Goal: Navigation & Orientation: Go to known website

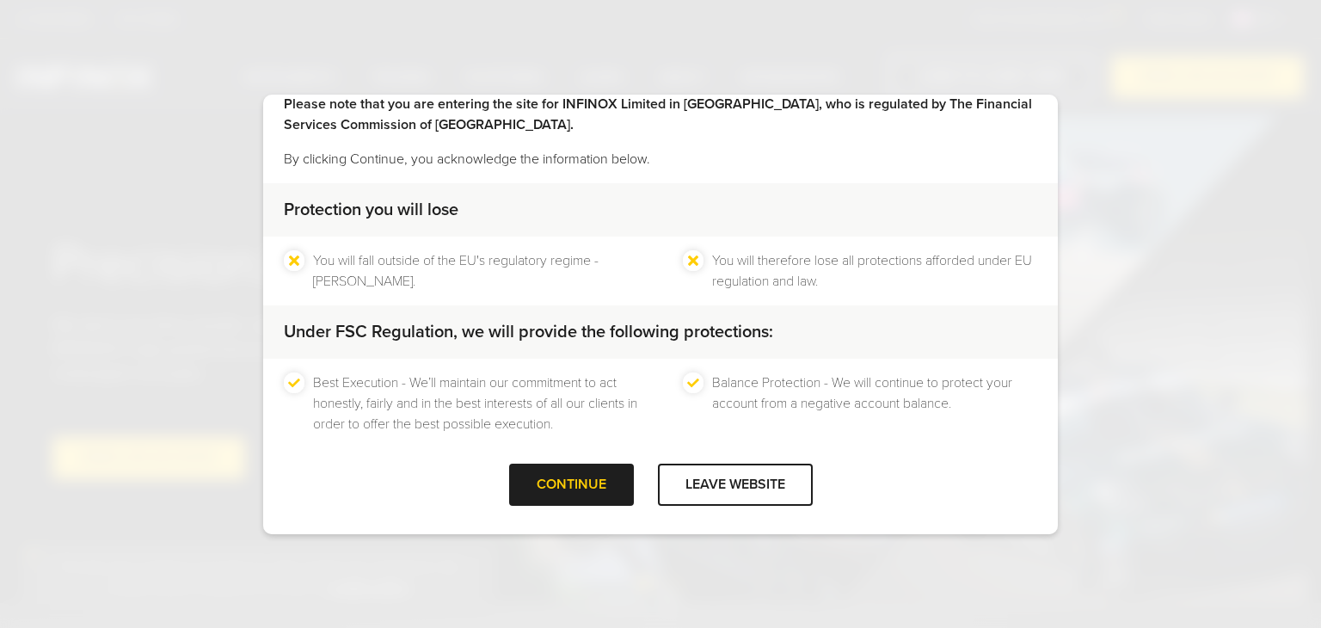
scroll to position [59, 0]
click at [564, 500] on div "CONTINUE" at bounding box center [571, 484] width 125 height 42
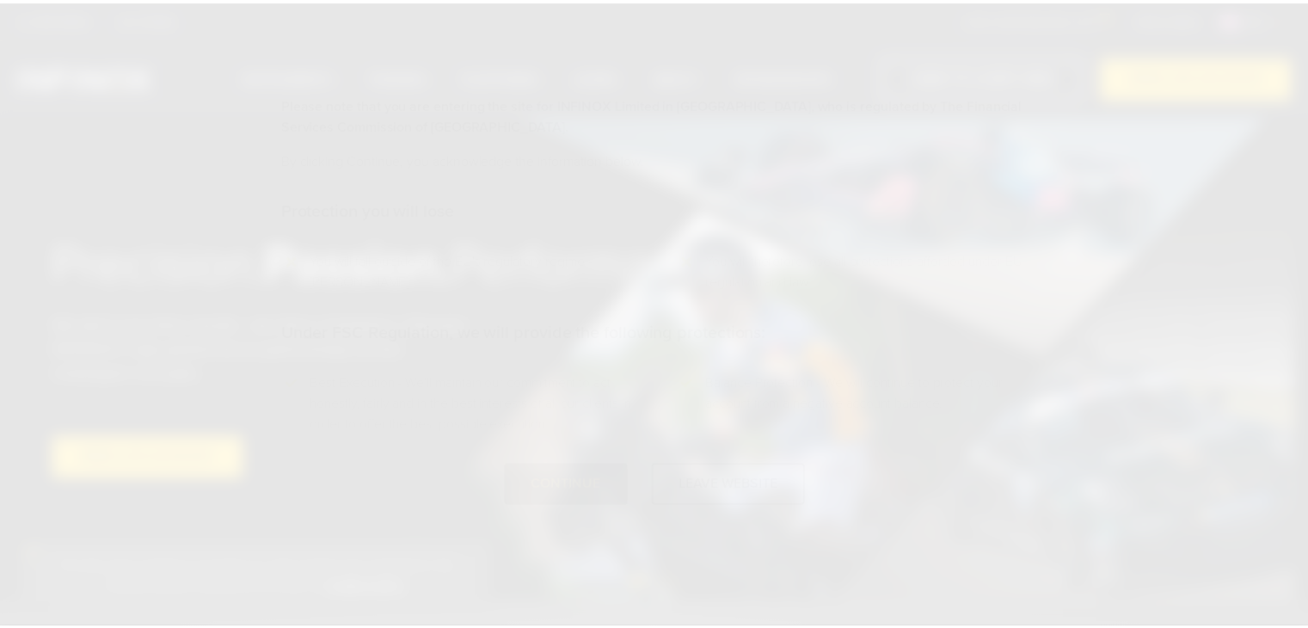
scroll to position [0, 0]
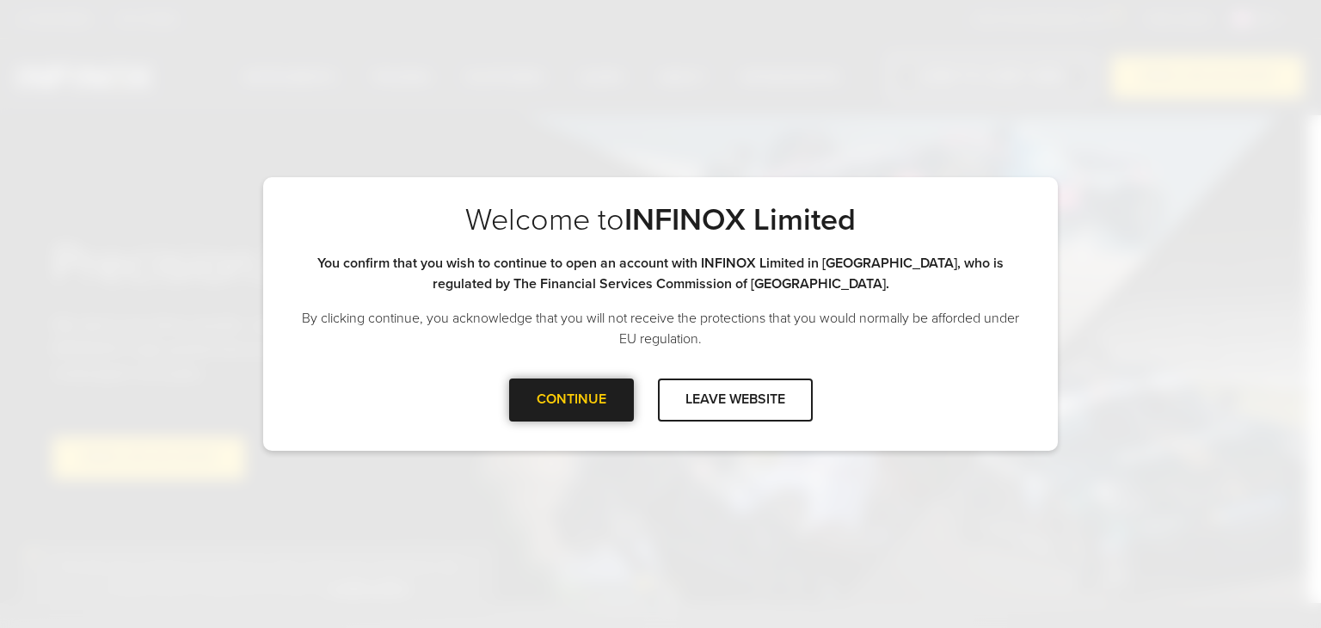
click at [605, 415] on div "CONTINUE" at bounding box center [571, 399] width 125 height 42
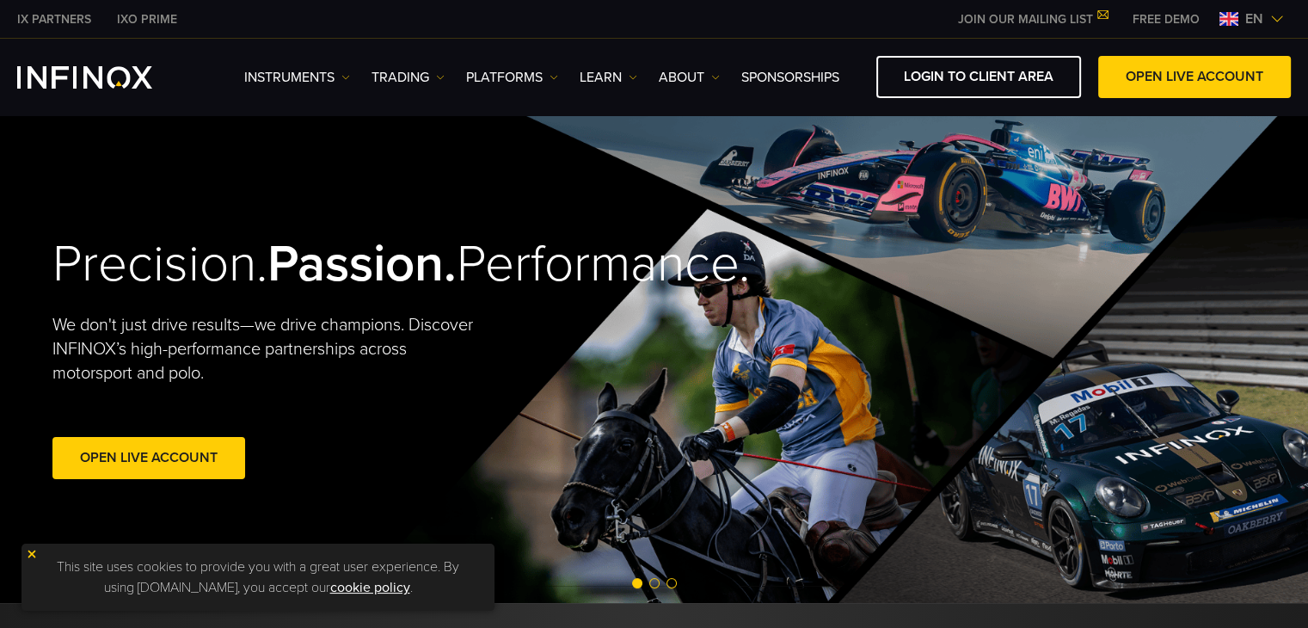
click at [1271, 25] on img at bounding box center [1277, 19] width 14 height 14
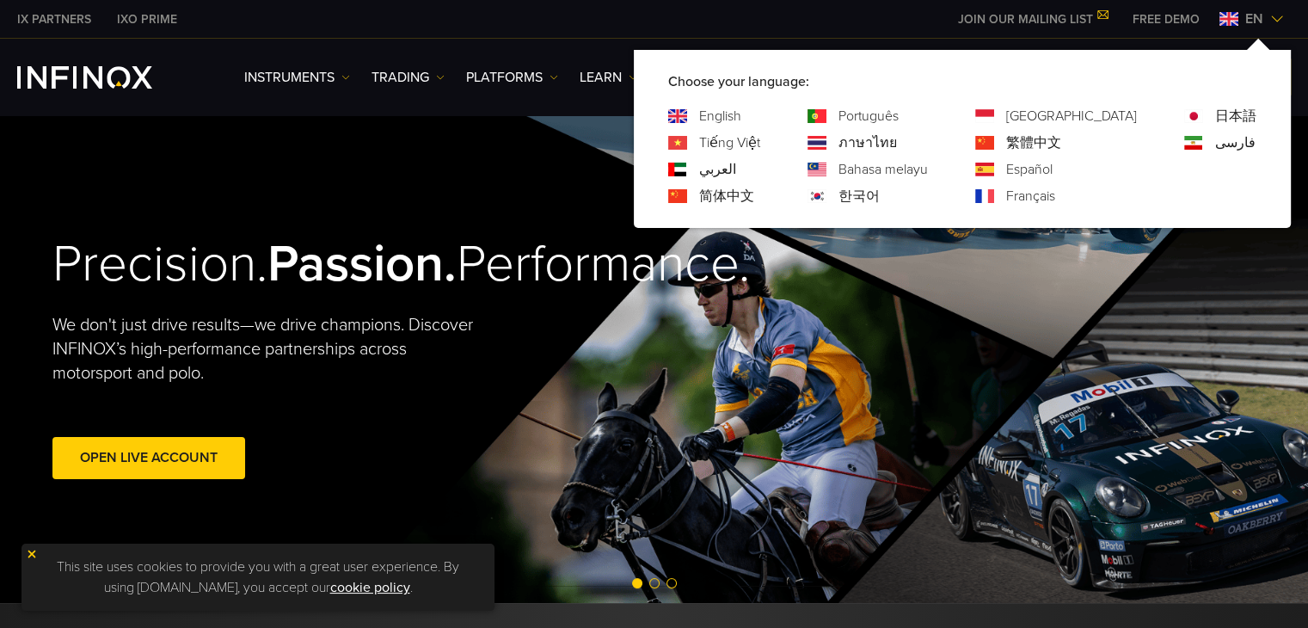
click at [1053, 170] on link "Español" at bounding box center [1029, 169] width 46 height 21
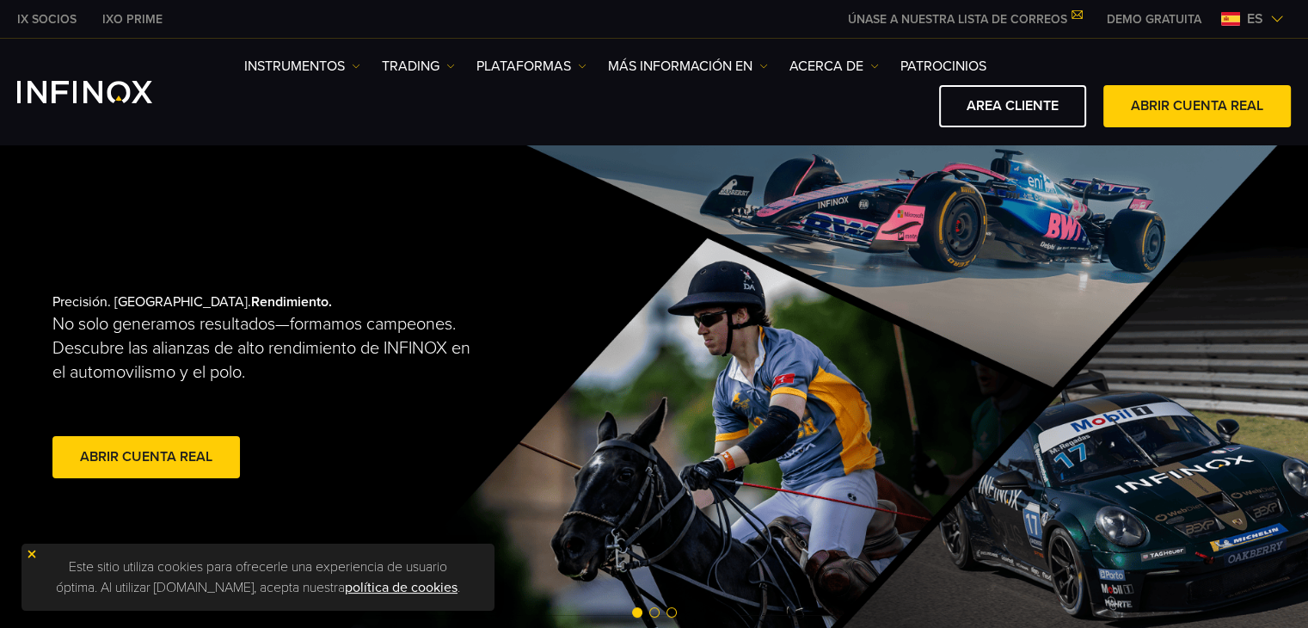
click at [1175, 24] on link "DEMO GRATUITA" at bounding box center [1154, 19] width 120 height 18
click at [983, 95] on link "AREA CLIENTE" at bounding box center [1012, 106] width 147 height 42
